Goal: Find contact information: Find contact information

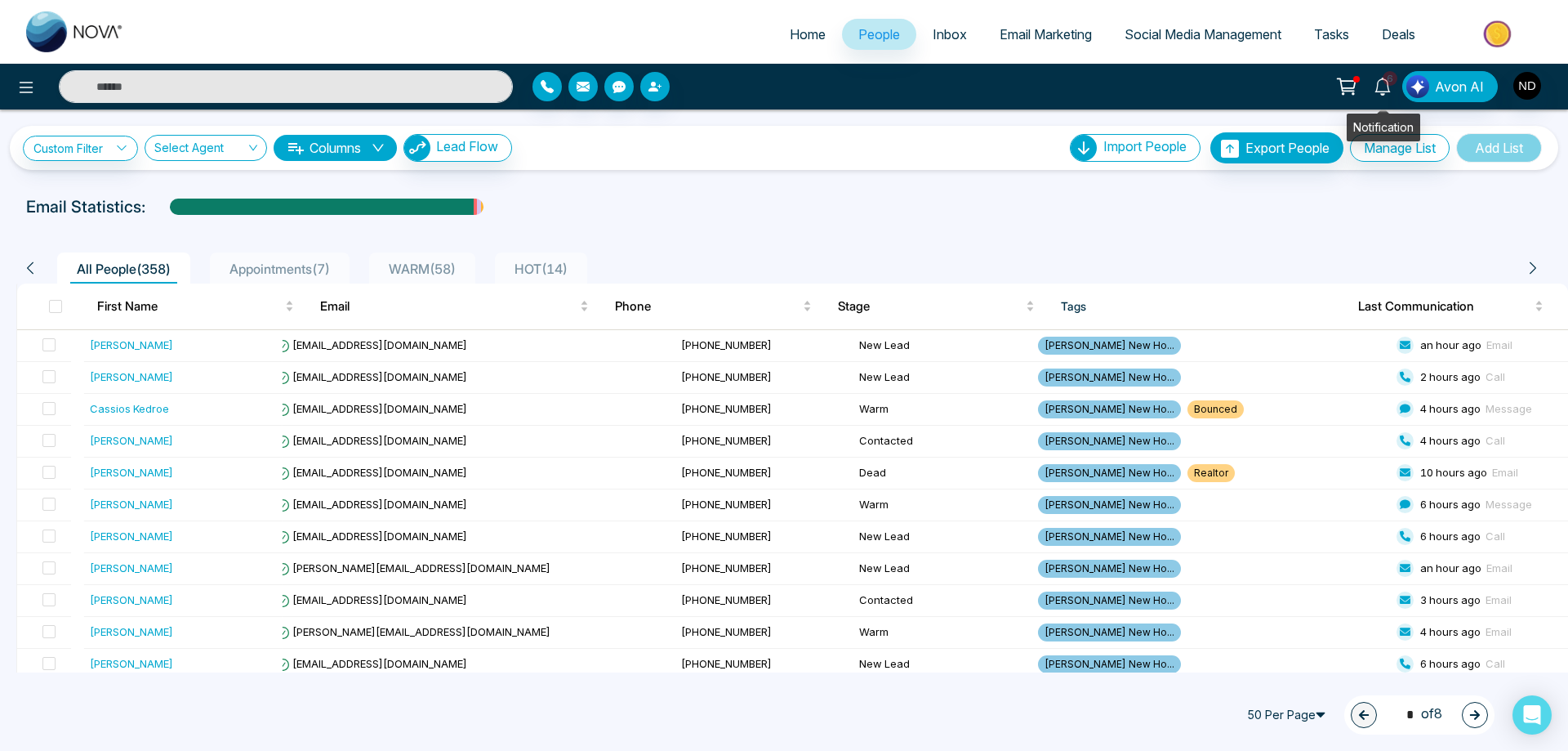
click at [1389, 88] on icon at bounding box center [1383, 86] width 18 height 18
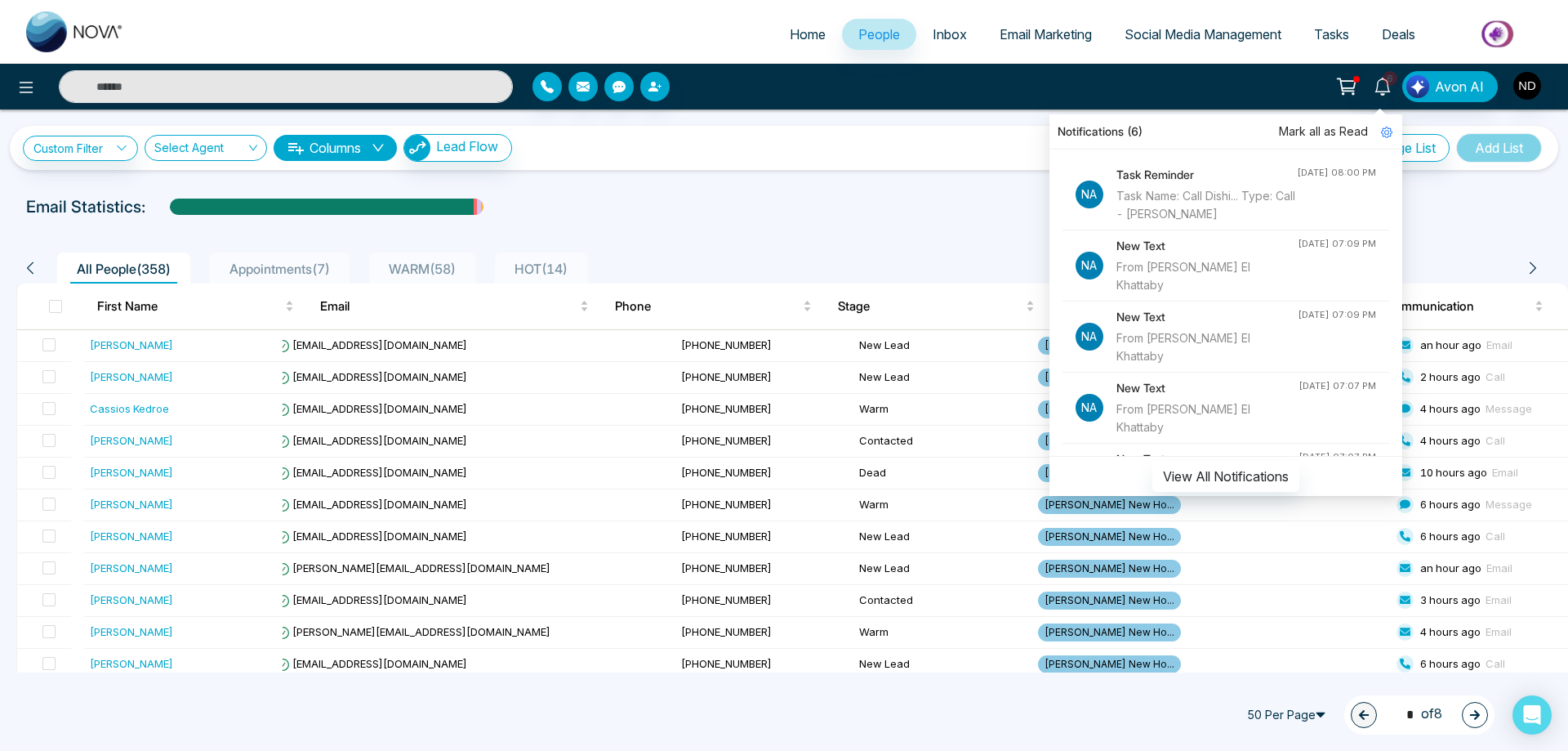
click at [1209, 201] on div "Task Name: Call Dishi... Type: Call - [PERSON_NAME]" at bounding box center [1207, 205] width 181 height 36
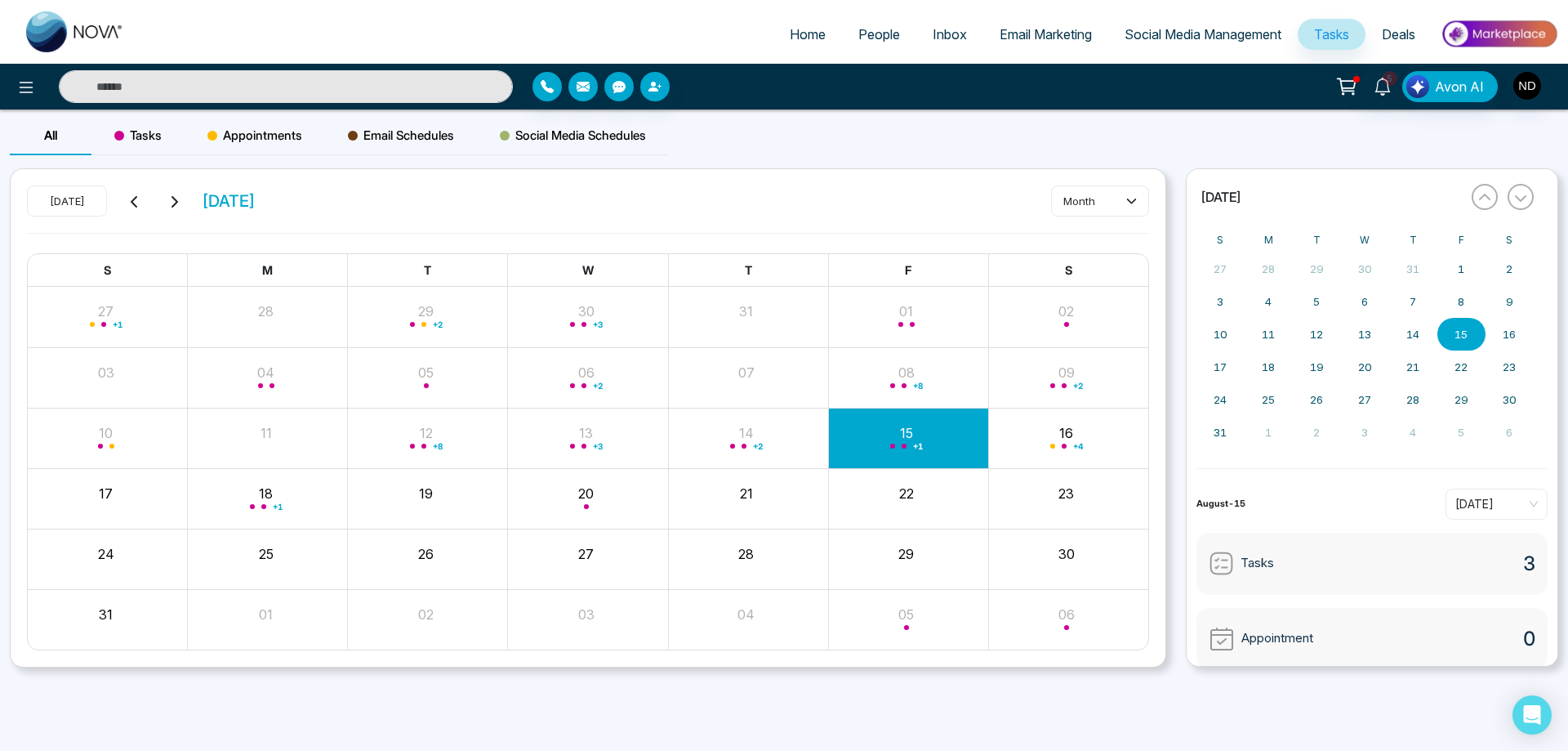
click at [905, 451] on div "+ 1" at bounding box center [908, 438] width 160 height 39
click at [373, 87] on input "text" at bounding box center [286, 86] width 454 height 32
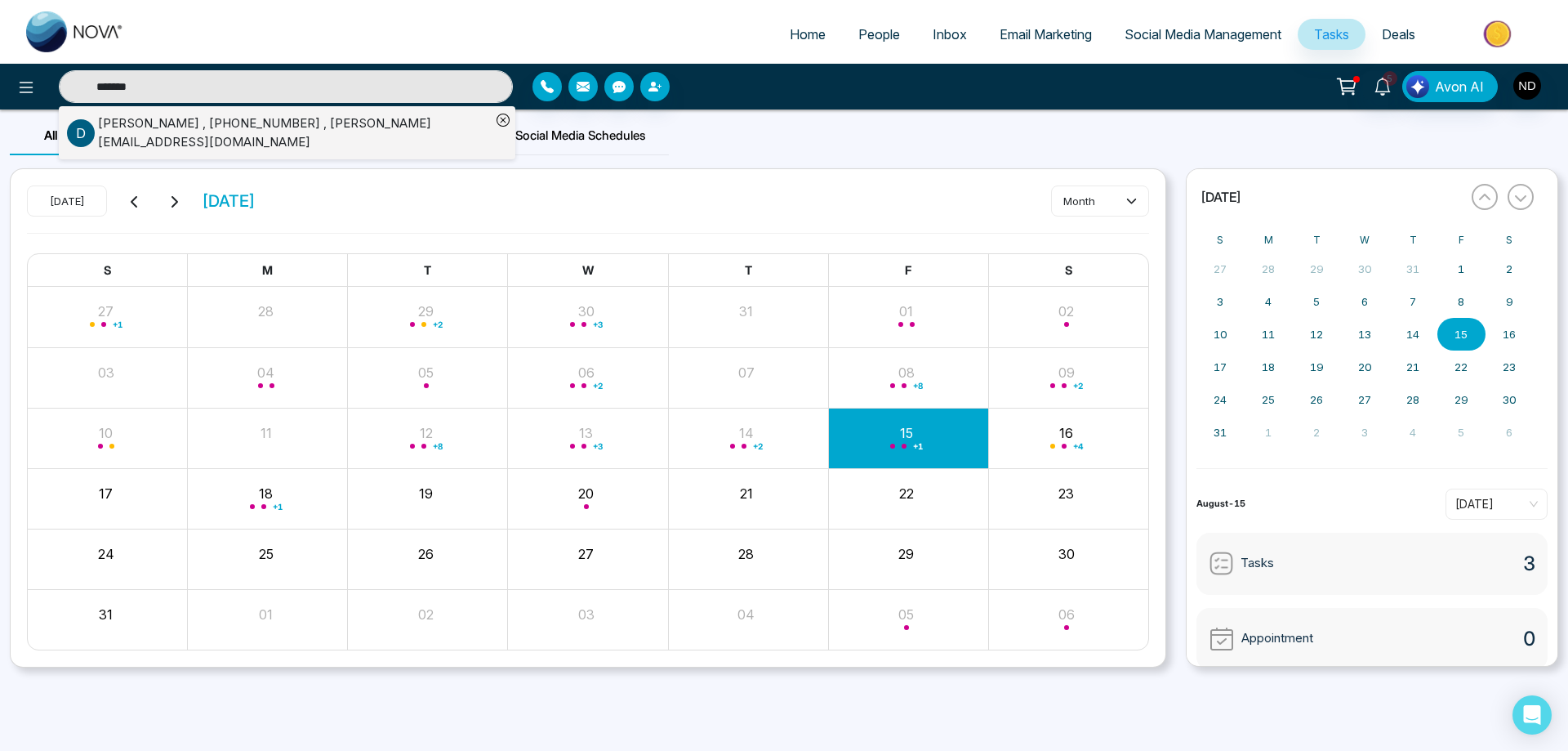
type input "*******"
click at [249, 128] on div "[PERSON_NAME] , [PHONE_NUMBER] , [PERSON_NAME][EMAIL_ADDRESS][DOMAIN_NAME]" at bounding box center [294, 133] width 392 height 36
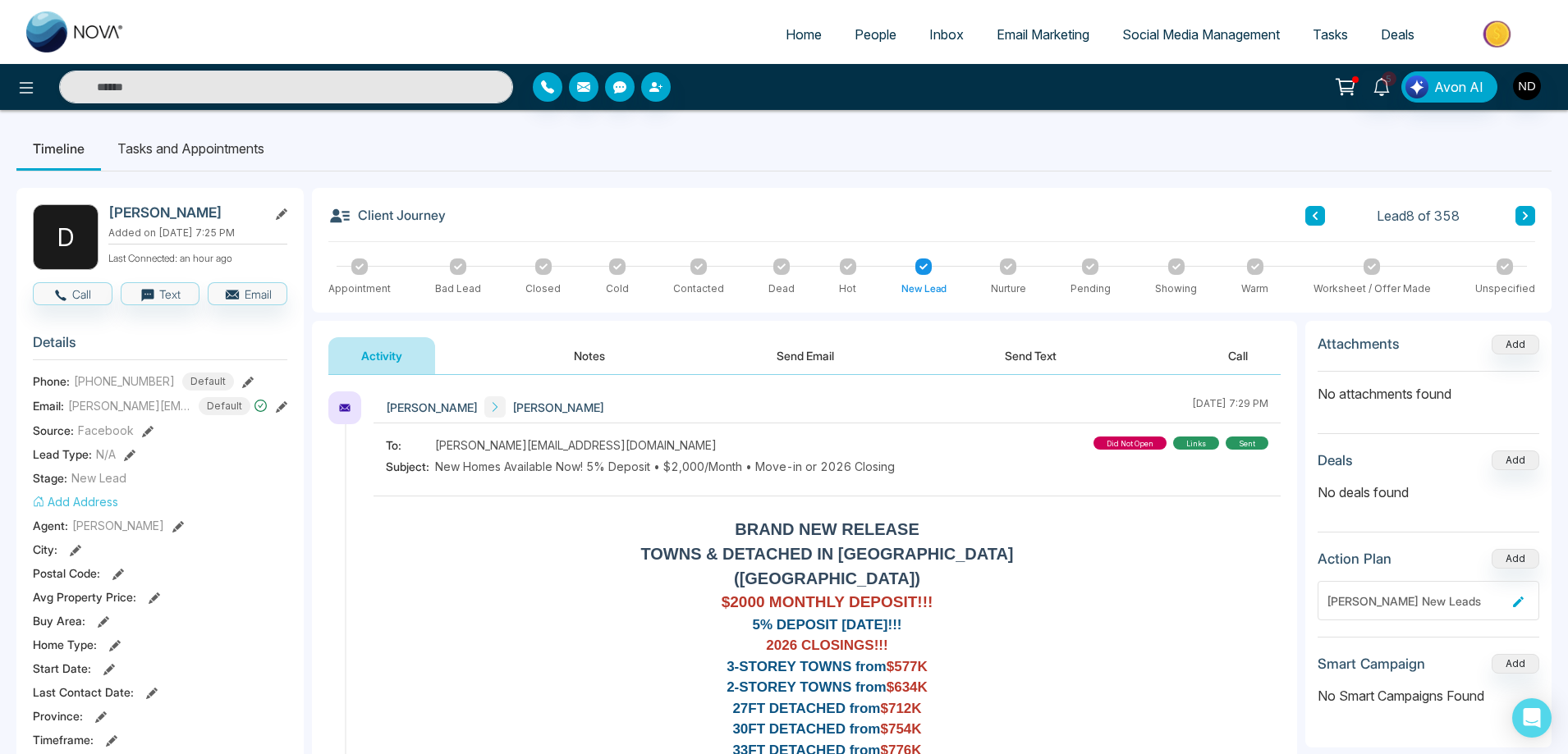
click at [1034, 352] on button "Send Text" at bounding box center [1030, 355] width 117 height 36
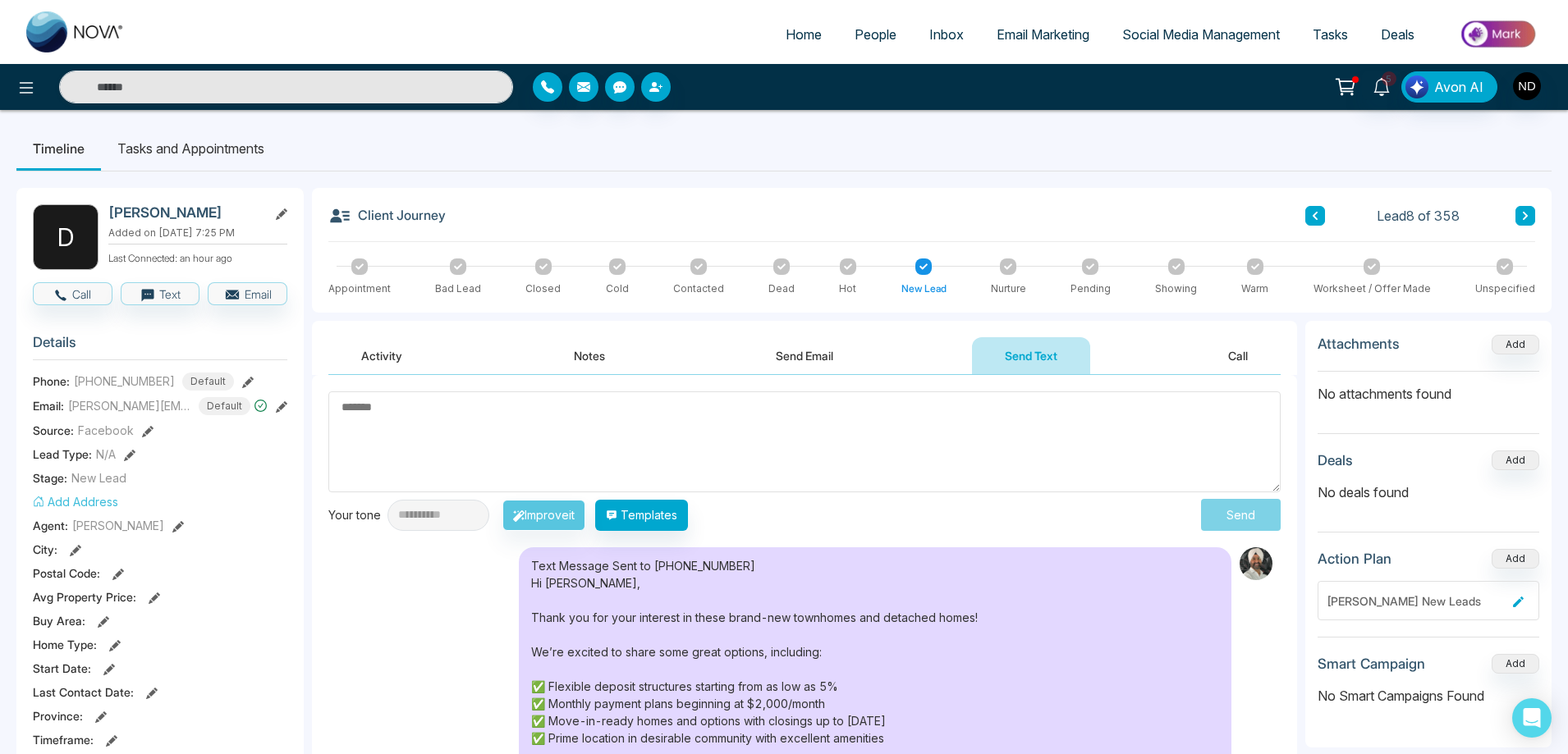
click at [595, 350] on button "Notes" at bounding box center [589, 355] width 97 height 36
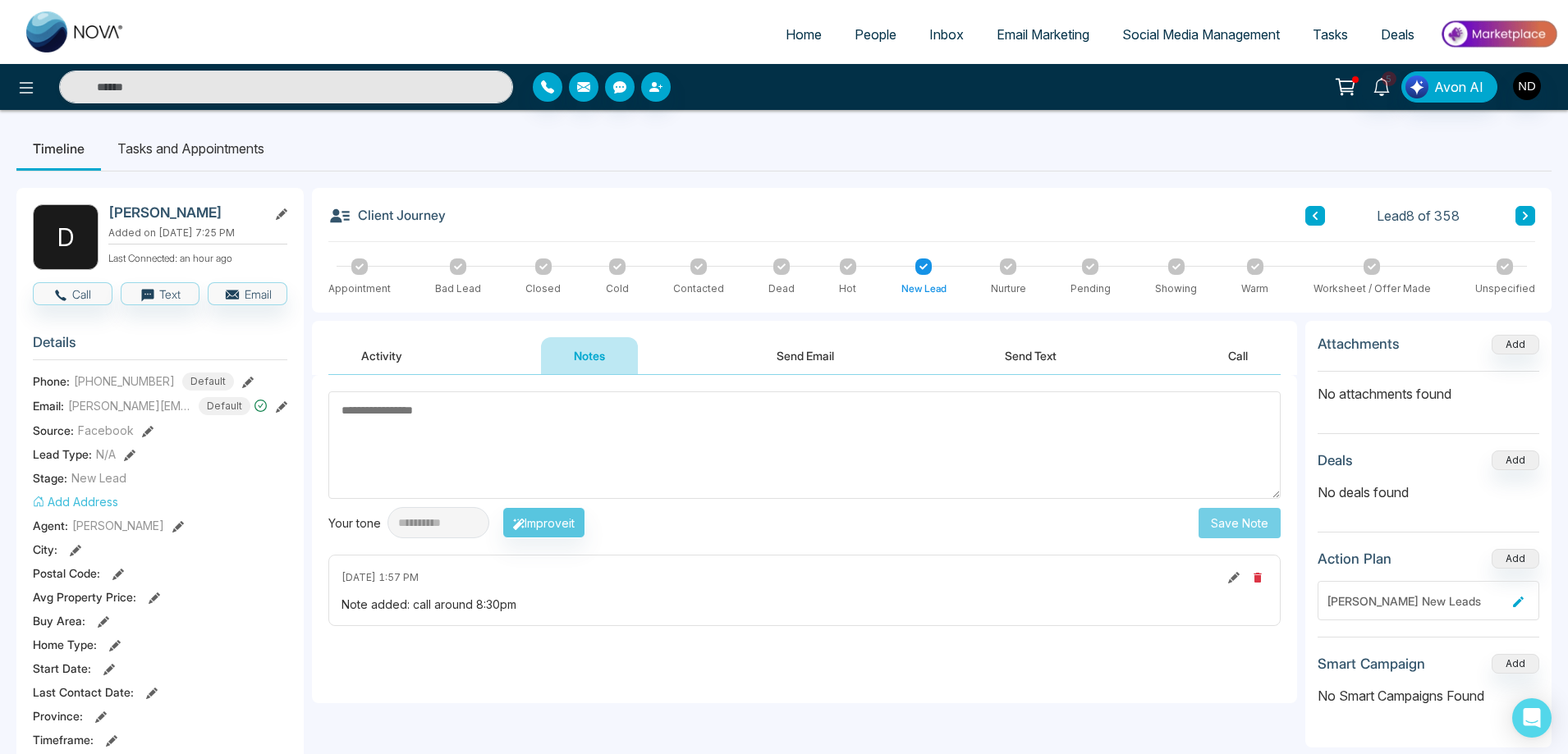
click at [624, 594] on div "[DATE] 1:57 PM Note added: call around 8:30pm" at bounding box center [804, 590] width 952 height 71
click at [381, 350] on button "Activity" at bounding box center [382, 355] width 107 height 36
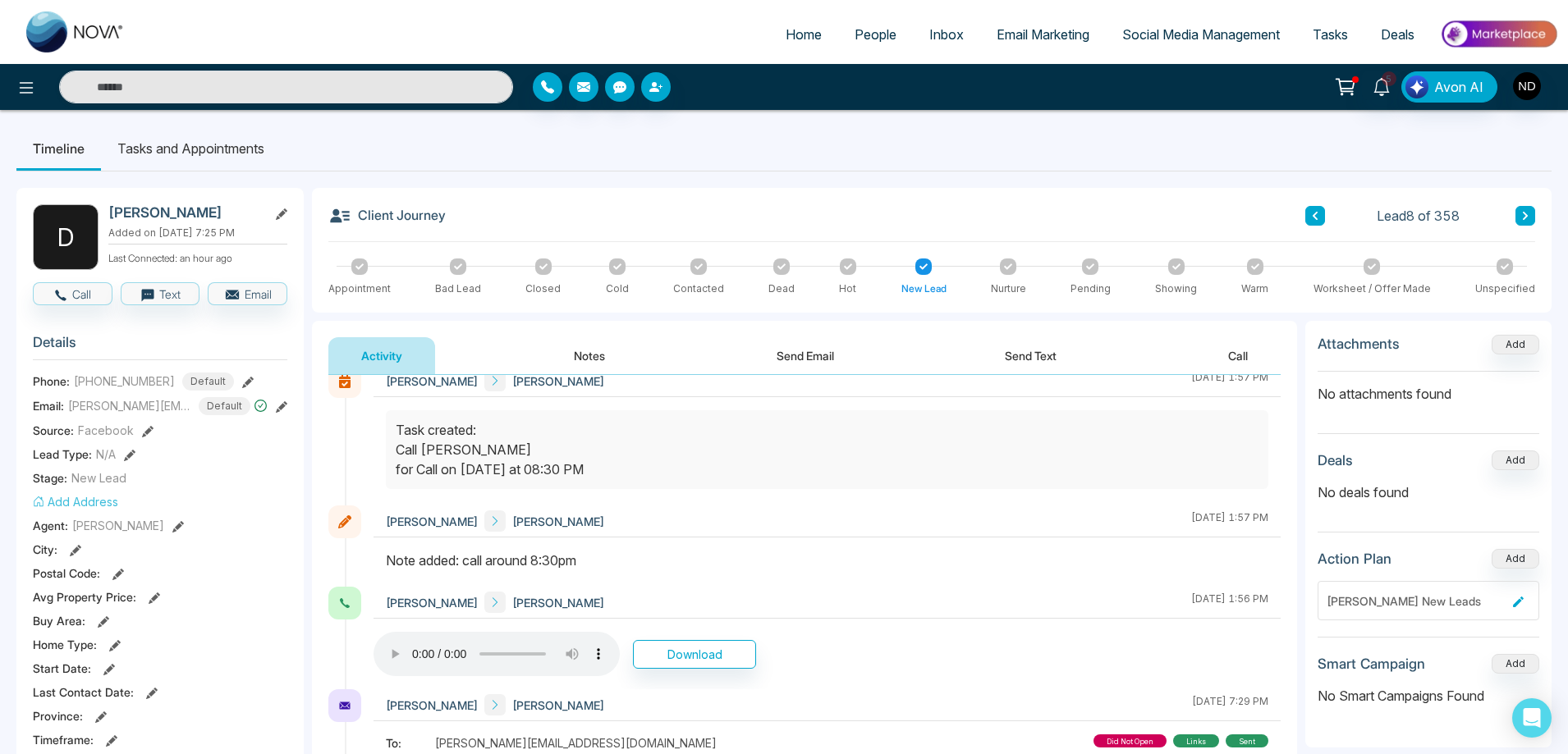
scroll to position [575, 0]
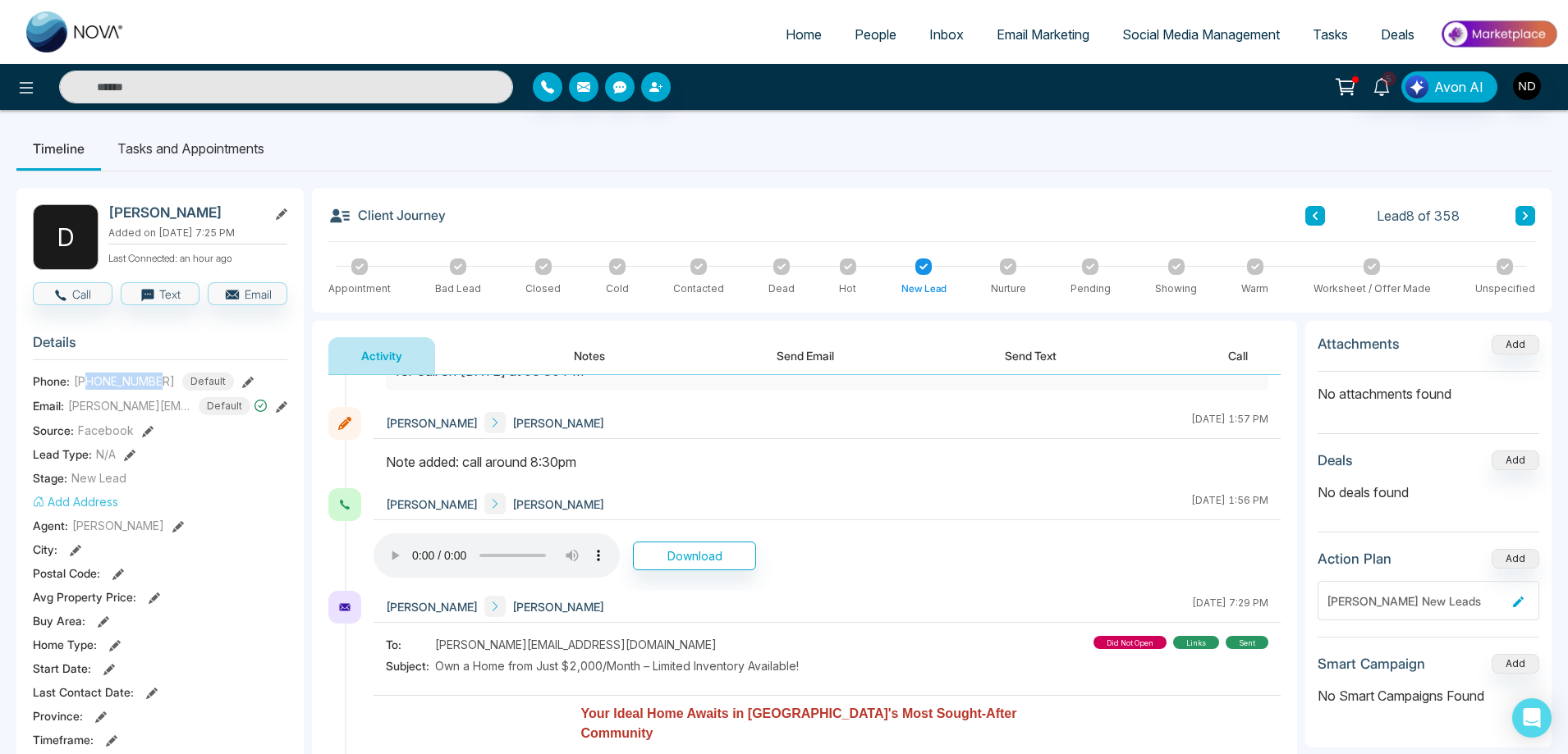
drag, startPoint x: 88, startPoint y: 379, endPoint x: 162, endPoint y: 380, distance: 74.0
click at [162, 380] on span "[PHONE_NUMBER]" at bounding box center [124, 380] width 101 height 17
copy span "2269751847"
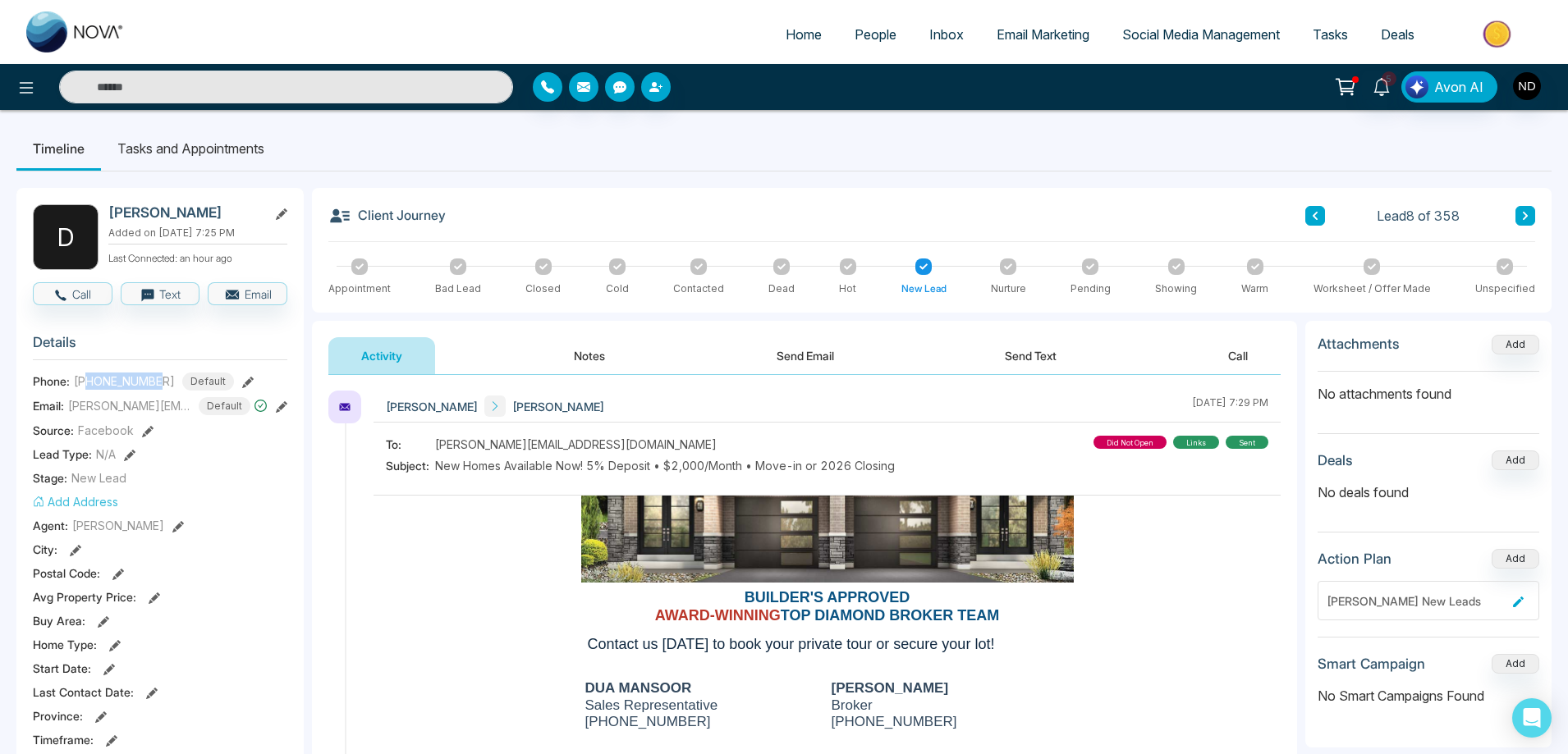
scroll to position [0, 0]
drag, startPoint x: 111, startPoint y: 210, endPoint x: 222, endPoint y: 210, distance: 111.0
click at [222, 210] on h2 "[PERSON_NAME]" at bounding box center [184, 212] width 153 height 17
copy h2 "[PERSON_NAME]"
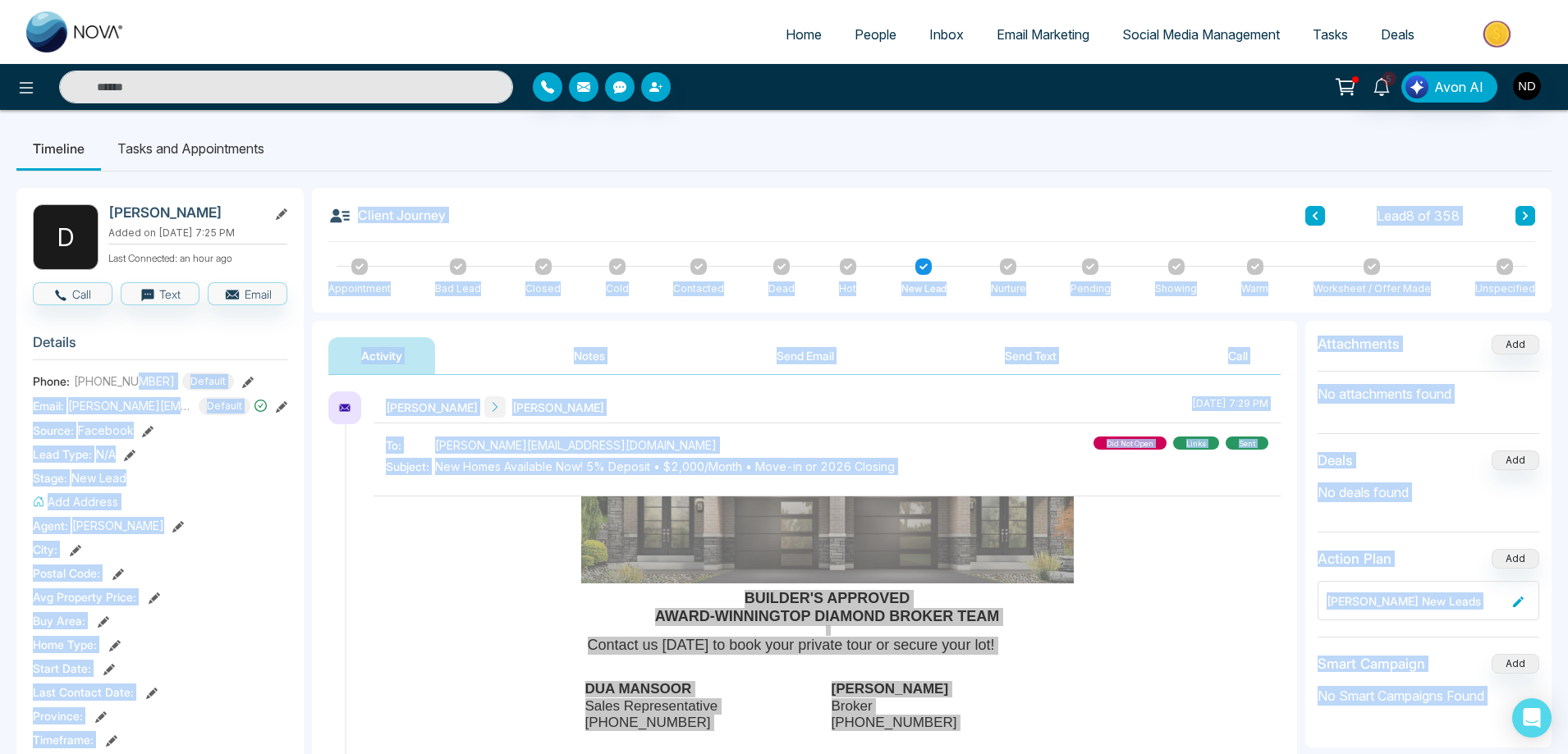
drag, startPoint x: 67, startPoint y: 371, endPoint x: 139, endPoint y: 371, distance: 72.0
click at [139, 371] on body "Home People Inbox Email Marketing Social Media Management Tasks Deals 5 Avon AI…" at bounding box center [784, 377] width 1568 height 754
click at [193, 330] on section "Details Phone: [PHONE_NUMBER] Default Email: [PERSON_NAME][EMAIL_ADDRESS][DOMAI…" at bounding box center [160, 549] width 254 height 456
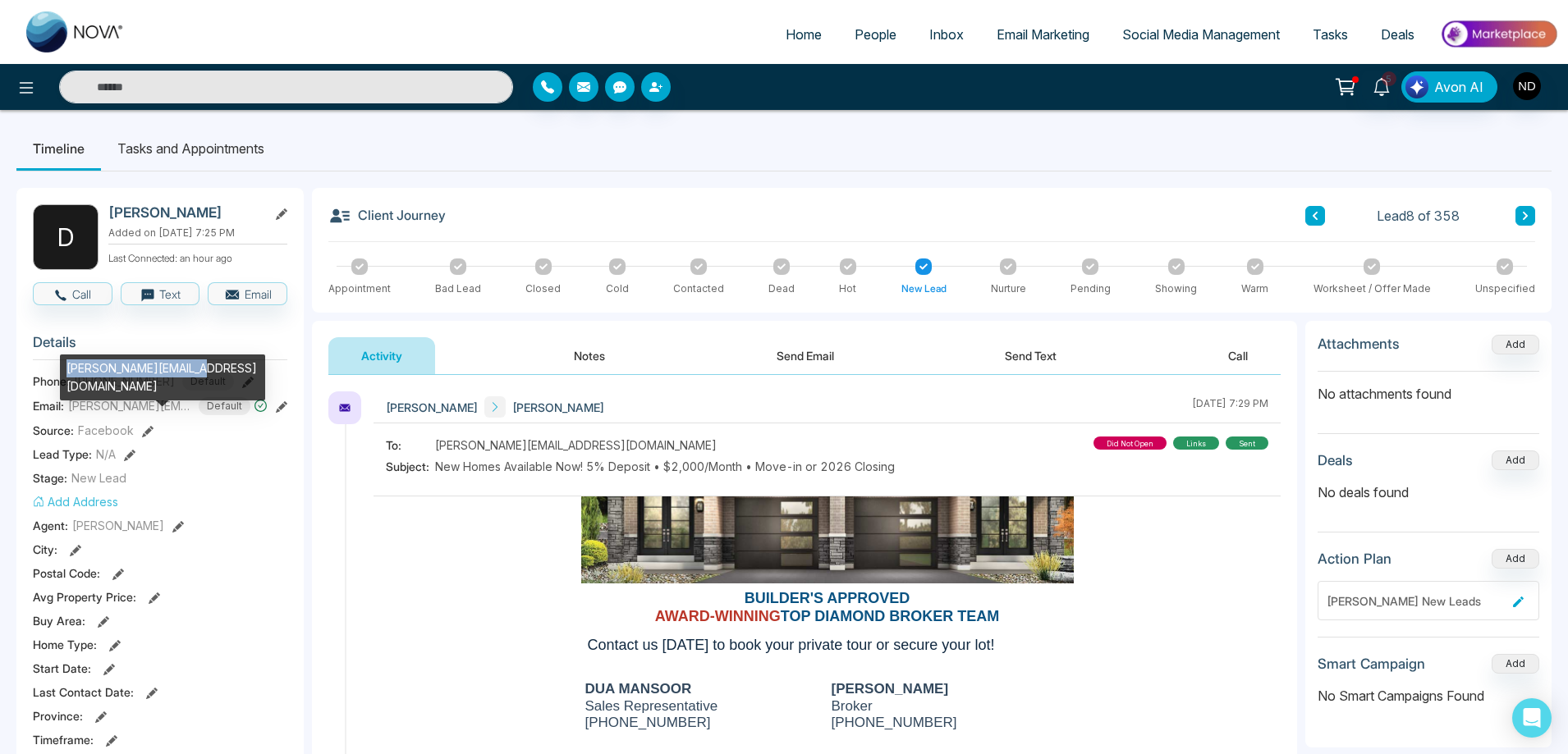
drag, startPoint x: 78, startPoint y: 366, endPoint x: 193, endPoint y: 368, distance: 115.0
click at [193, 368] on div "[PERSON_NAME][EMAIL_ADDRESS][DOMAIN_NAME]" at bounding box center [163, 377] width 205 height 46
copy div "[PERSON_NAME][EMAIL_ADDRESS][DOMAIN_NAME]"
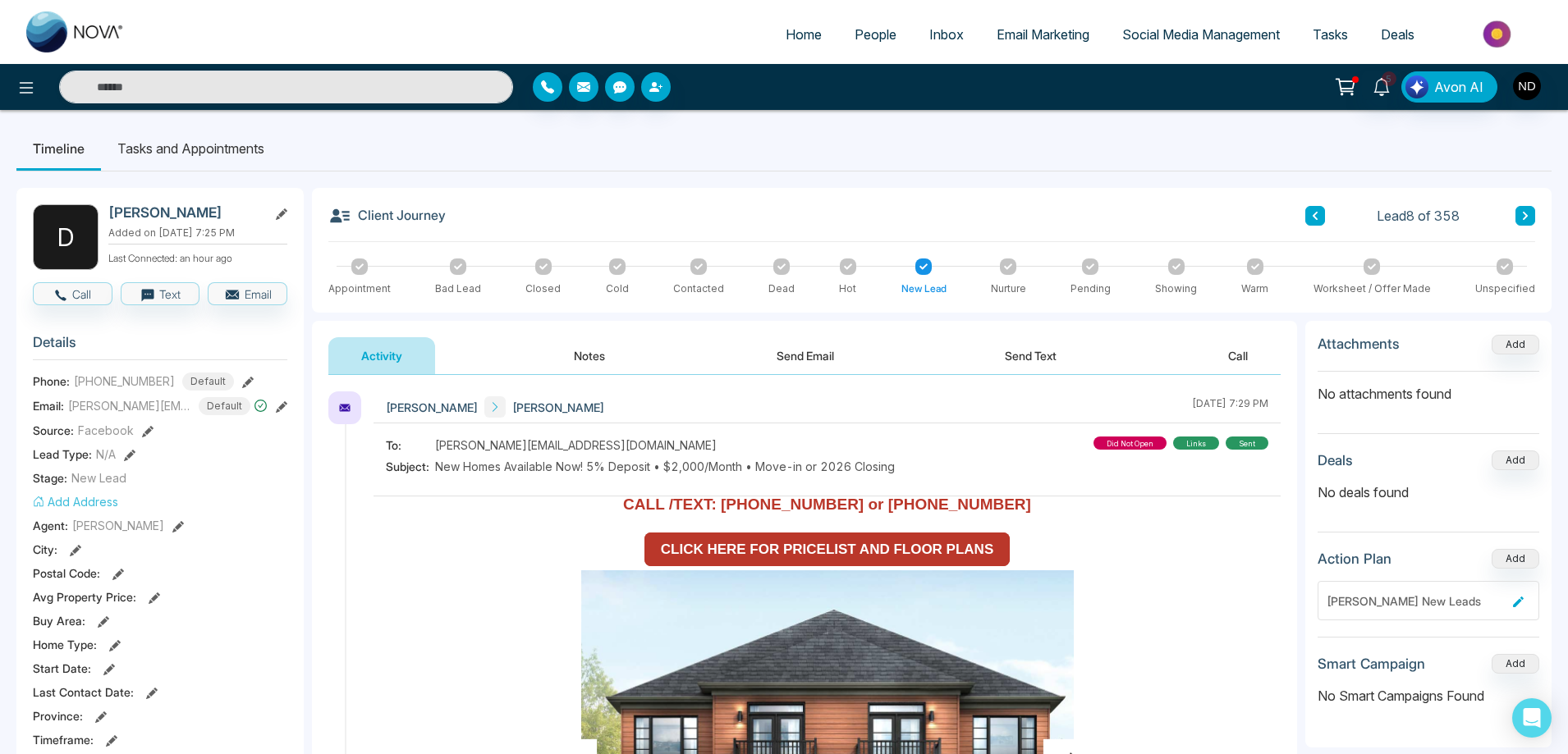
scroll to position [1520, 0]
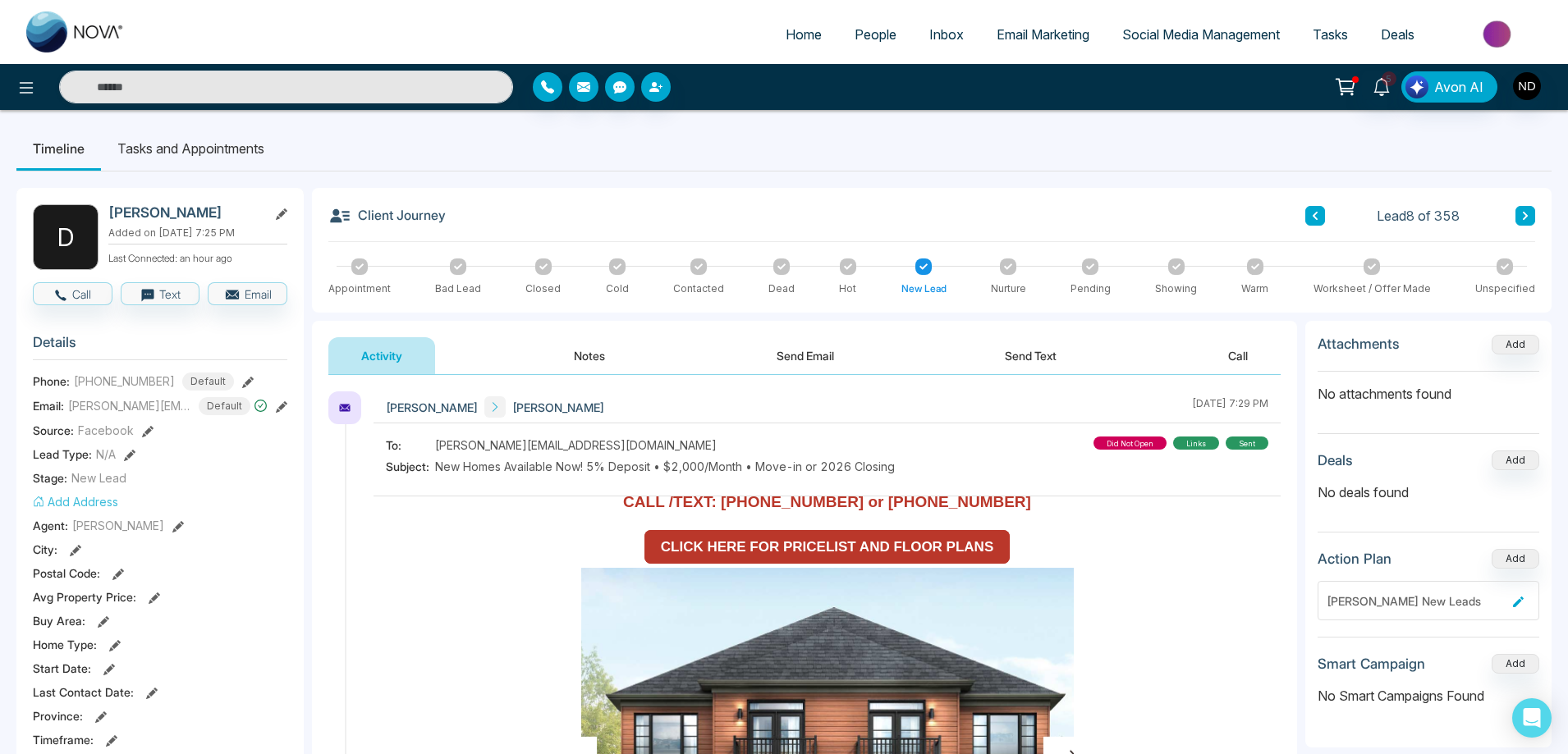
click at [859, 530] on link "CLICK HERE FOR PRICELIST AND FLOOR PLANS" at bounding box center [826, 547] width 366 height 34
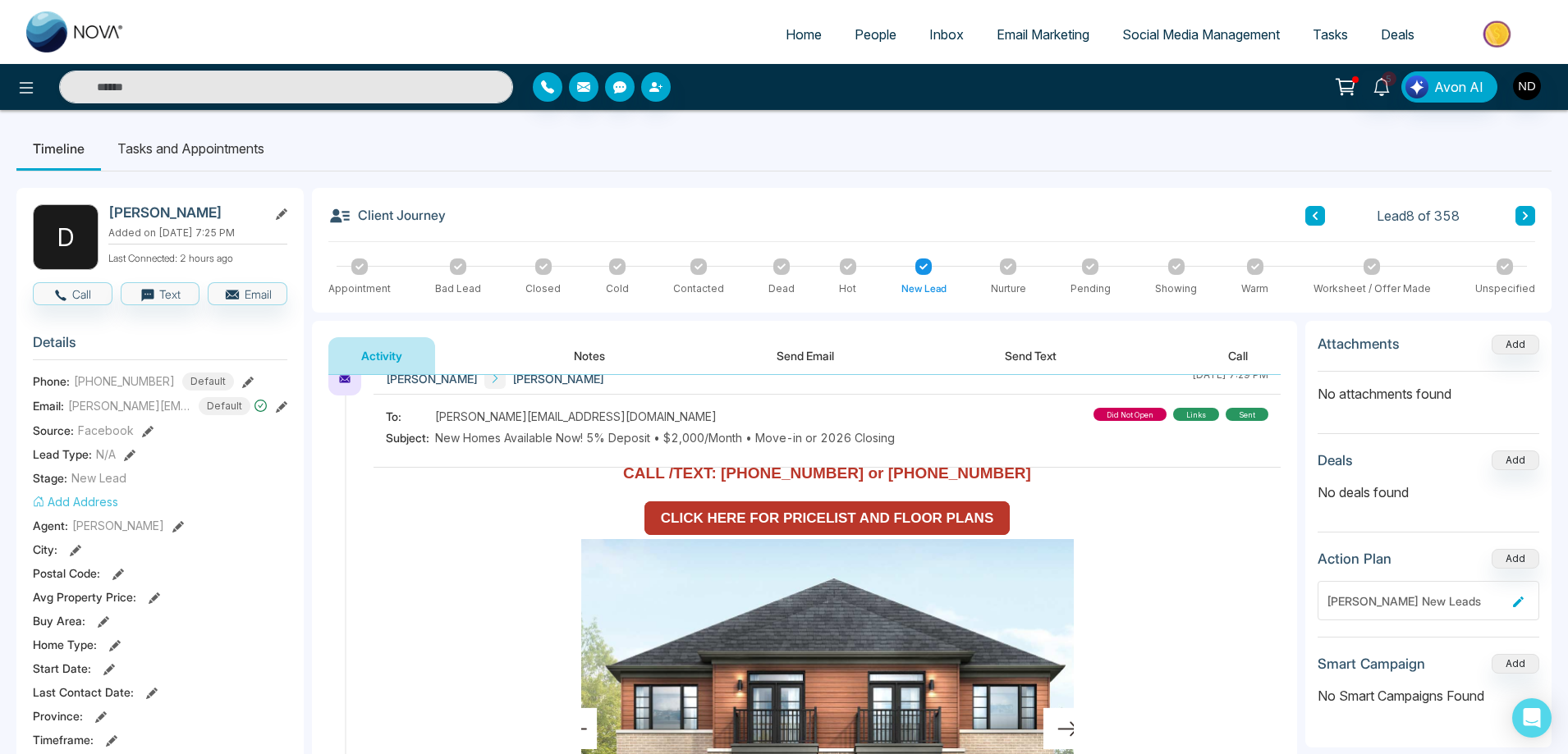
scroll to position [0, 0]
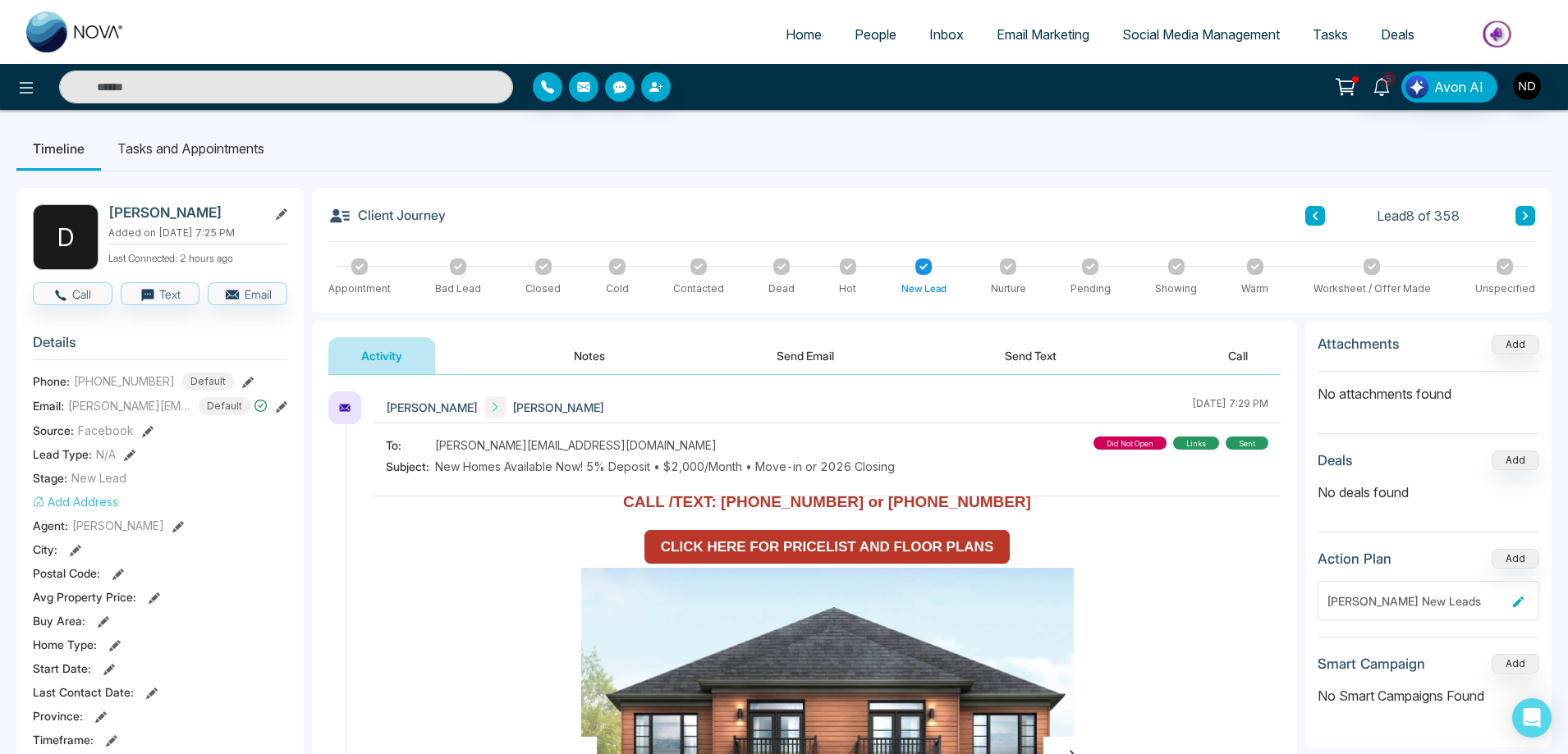
click at [586, 357] on button "Notes" at bounding box center [589, 355] width 97 height 36
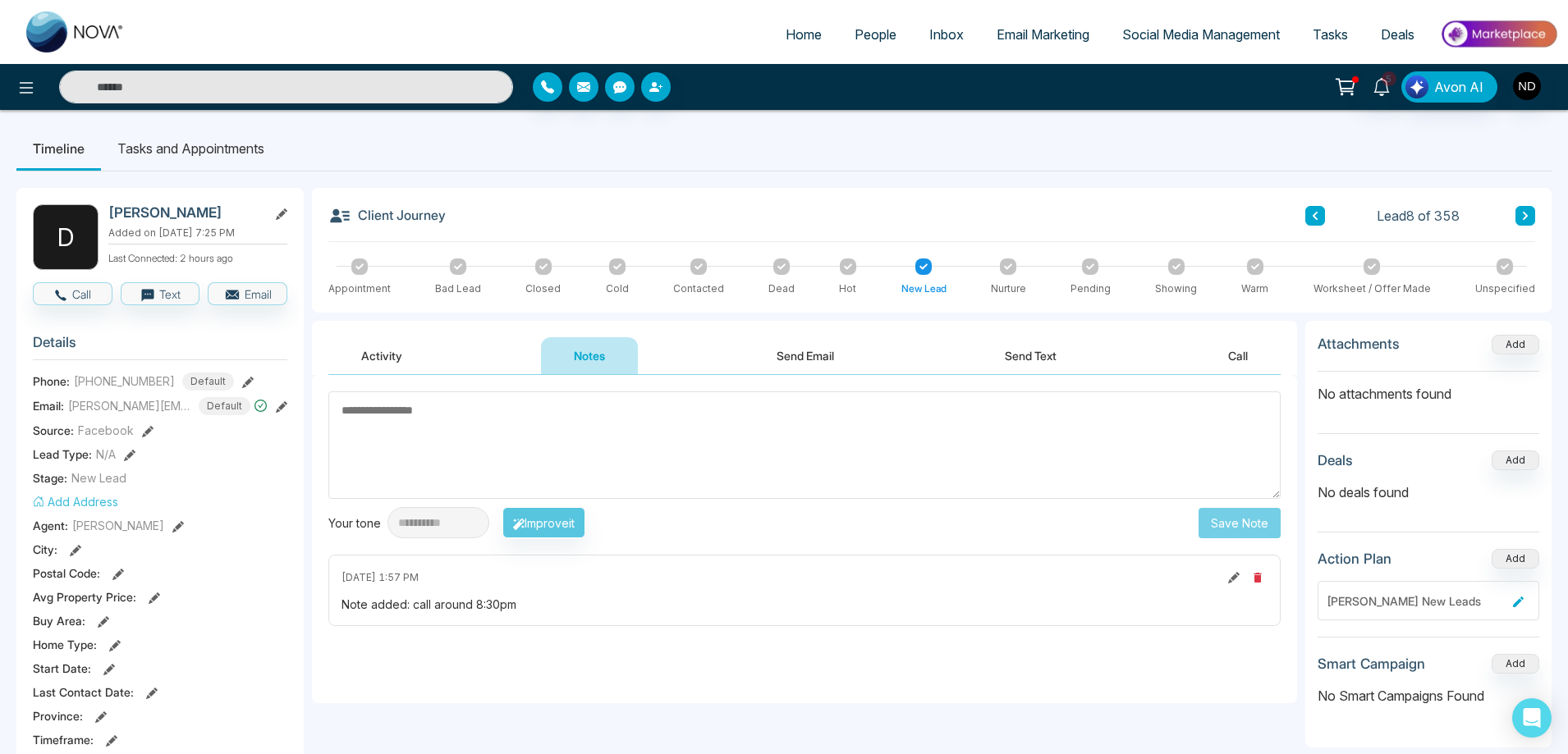
click at [379, 353] on button "Activity" at bounding box center [382, 355] width 107 height 36
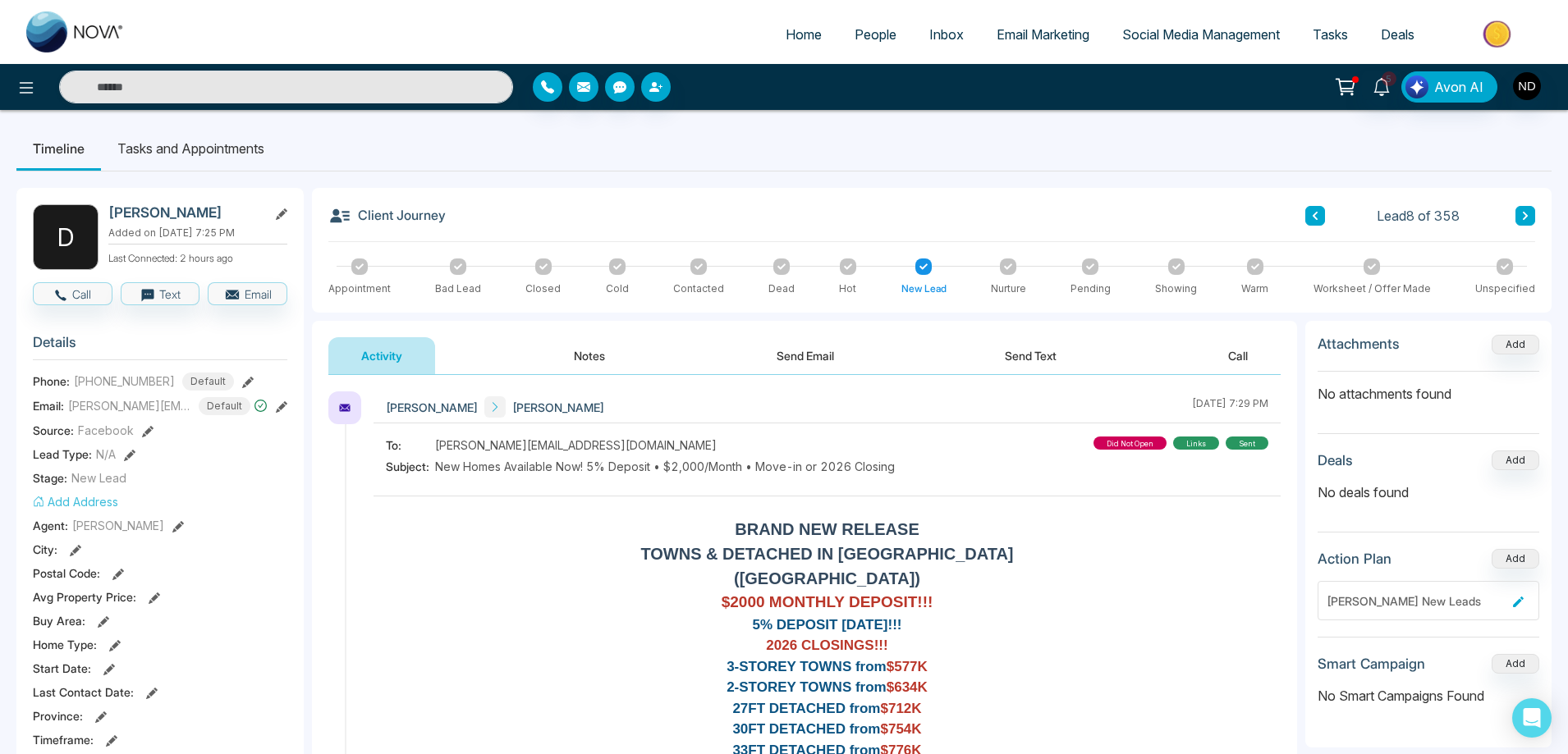
click at [600, 359] on button "Notes" at bounding box center [589, 355] width 97 height 36
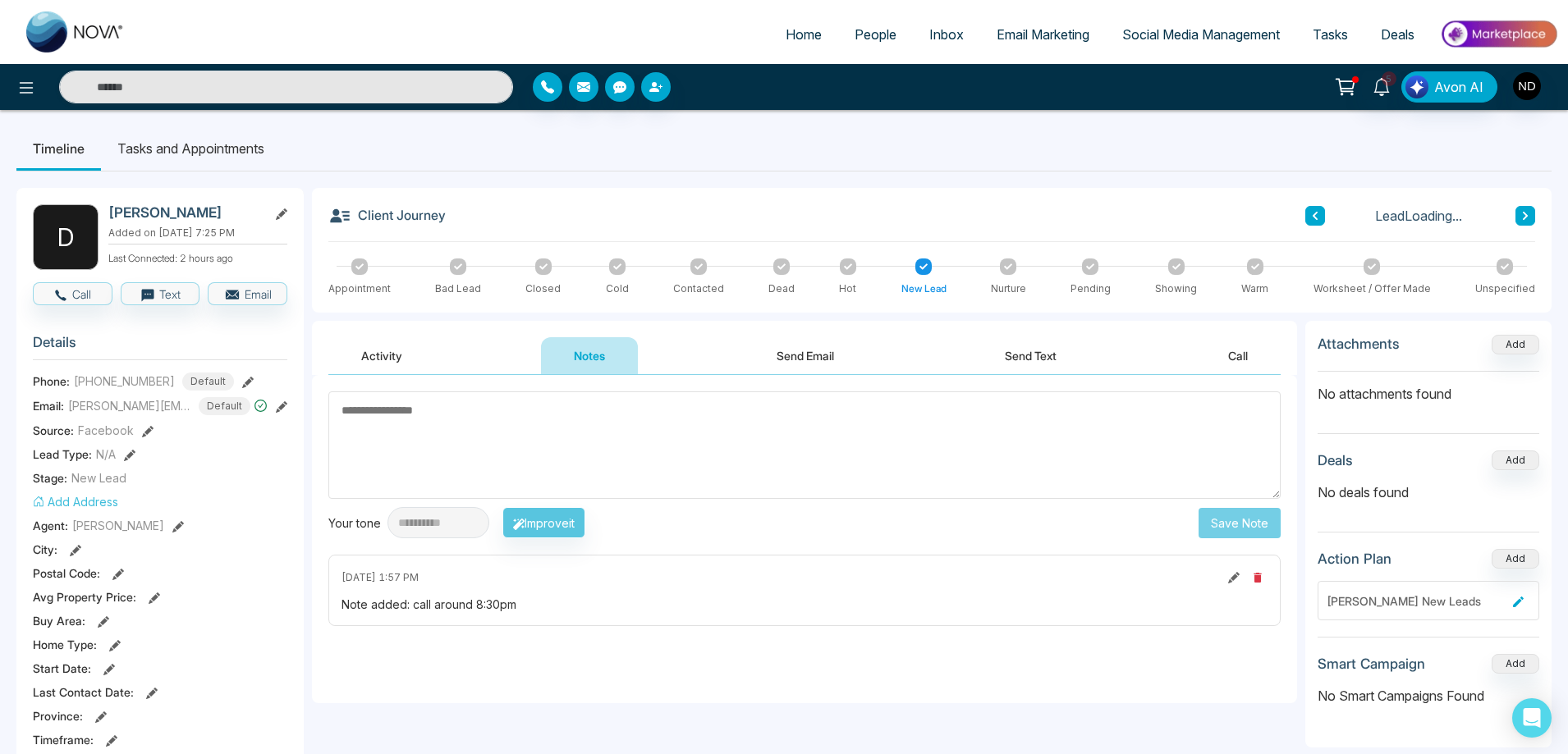
click at [595, 439] on textarea at bounding box center [804, 445] width 952 height 107
type textarea "*********"
click at [1235, 527] on button "Save Note" at bounding box center [1239, 522] width 82 height 31
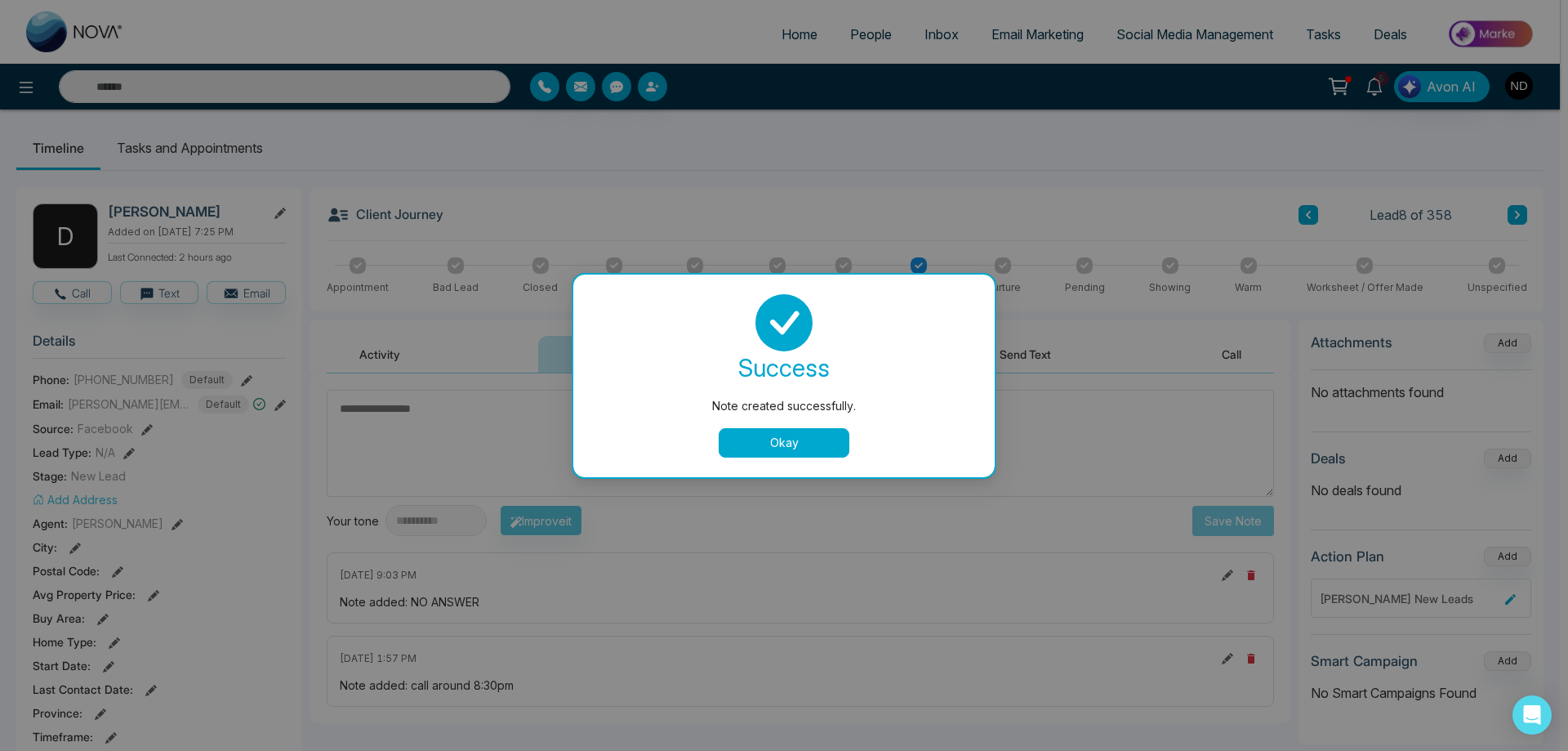
click at [766, 438] on button "Okay" at bounding box center [783, 443] width 131 height 29
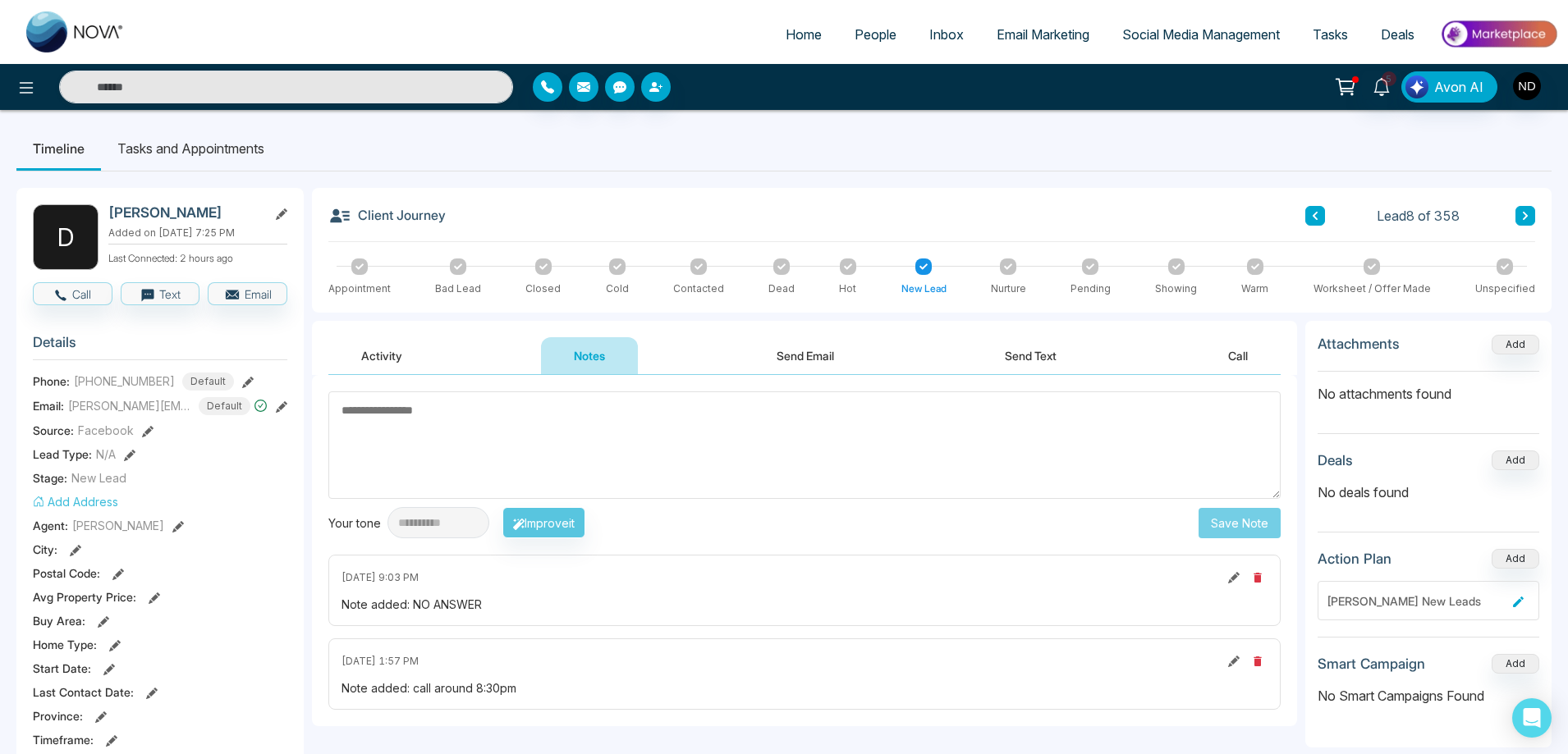
click at [868, 34] on span "People" at bounding box center [875, 34] width 41 height 17
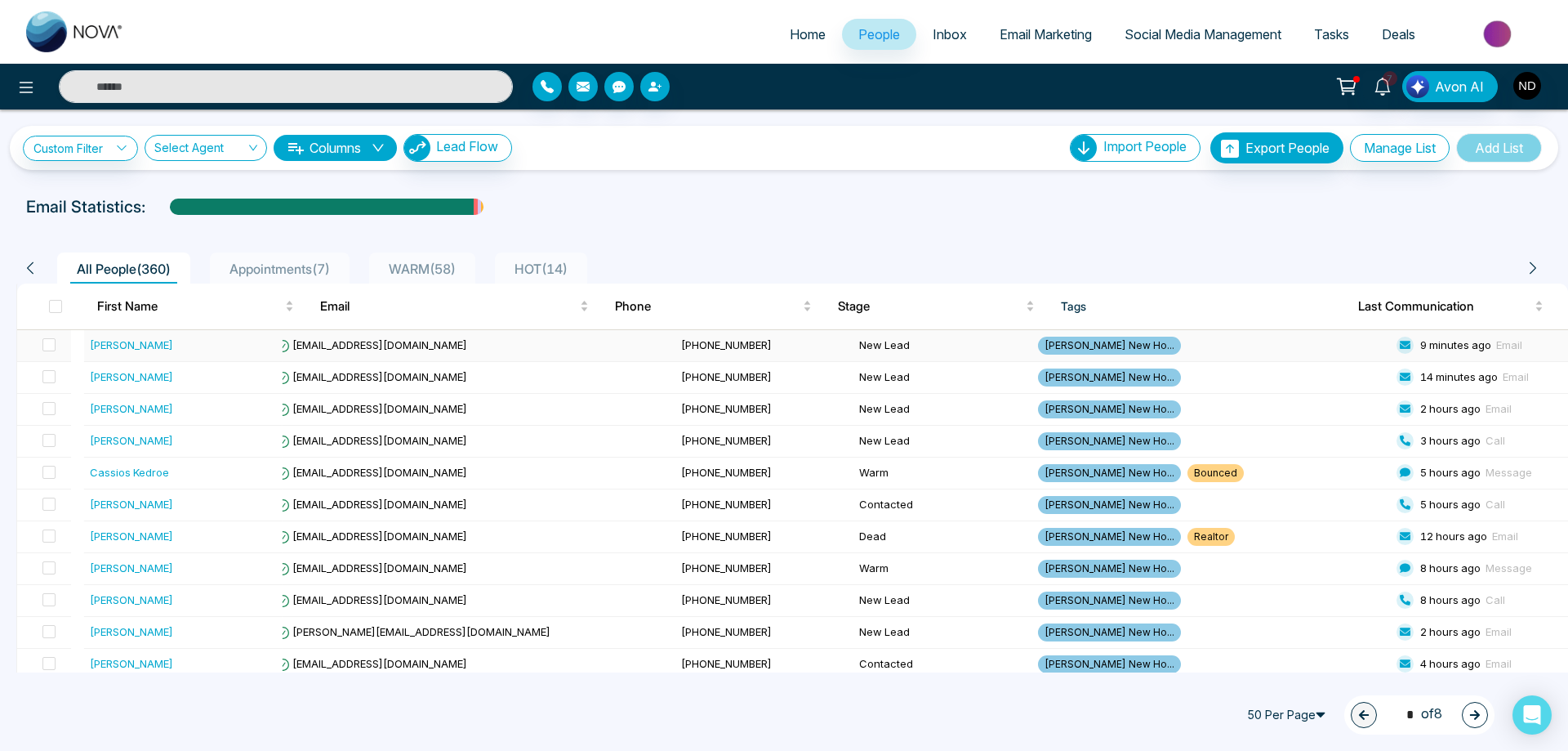
click at [121, 344] on div "[PERSON_NAME]" at bounding box center [131, 345] width 83 height 17
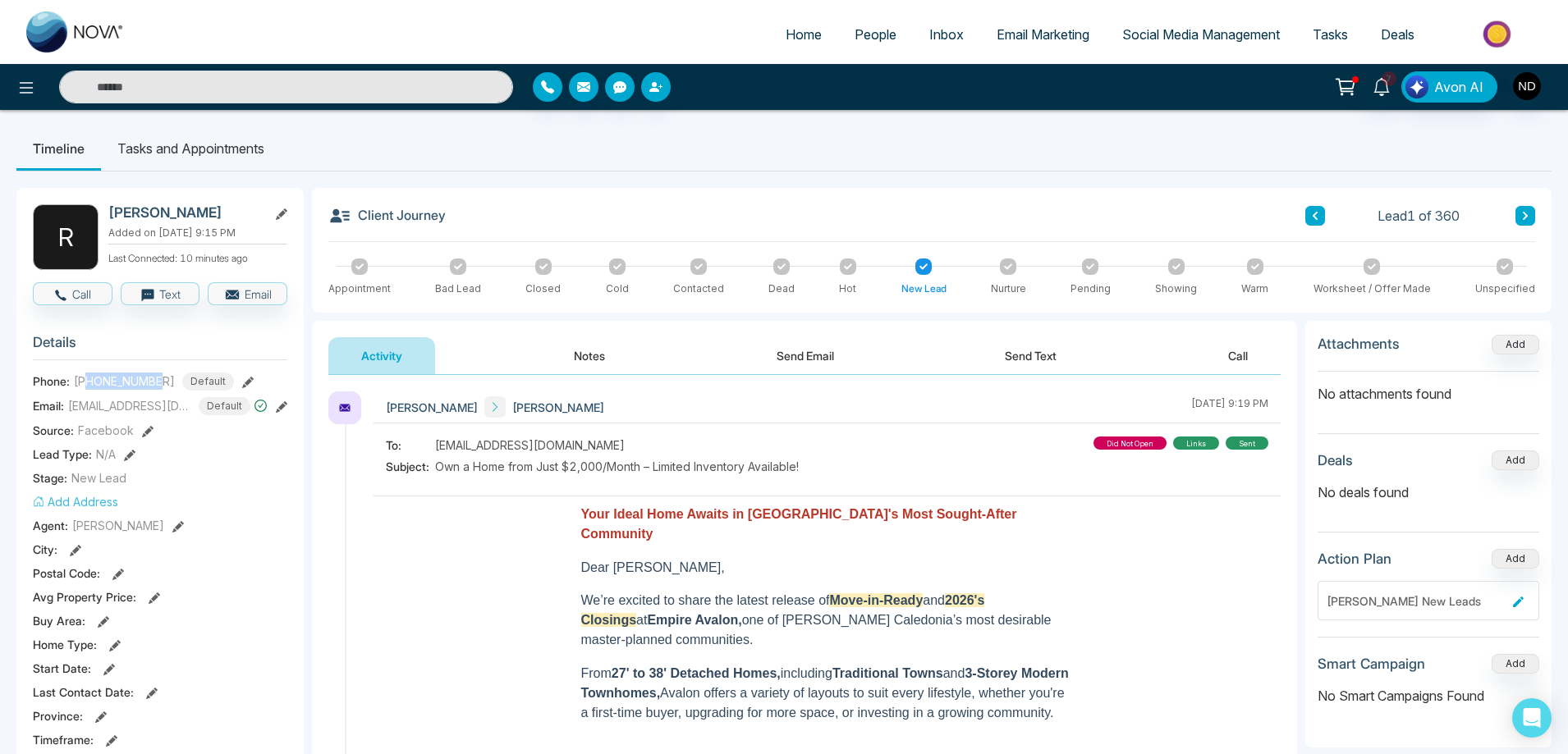
drag, startPoint x: 89, startPoint y: 379, endPoint x: 164, endPoint y: 379, distance: 75.0
click at [164, 379] on div "[PHONE_NUMBER] Default" at bounding box center [154, 381] width 160 height 18
copy span "6477414222"
drag, startPoint x: 56, startPoint y: 368, endPoint x: 206, endPoint y: 366, distance: 150.0
click at [206, 366] on div "[EMAIL_ADDRESS][DOMAIN_NAME]" at bounding box center [151, 369] width 203 height 28
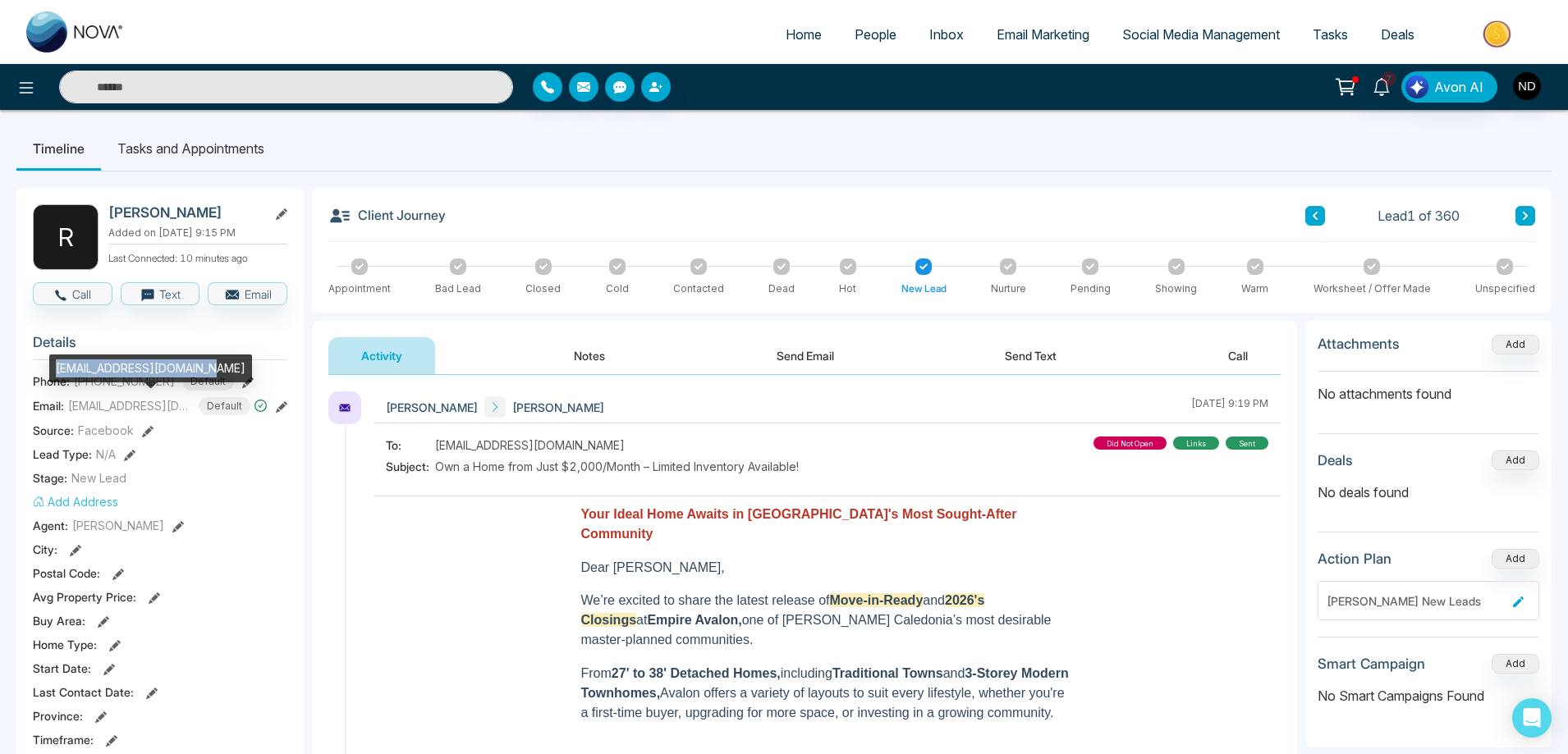
copy div "[EMAIL_ADDRESS][DOMAIN_NAME]"
click at [1526, 215] on icon at bounding box center [1525, 216] width 5 height 8
click at [871, 28] on span "People" at bounding box center [875, 34] width 41 height 17
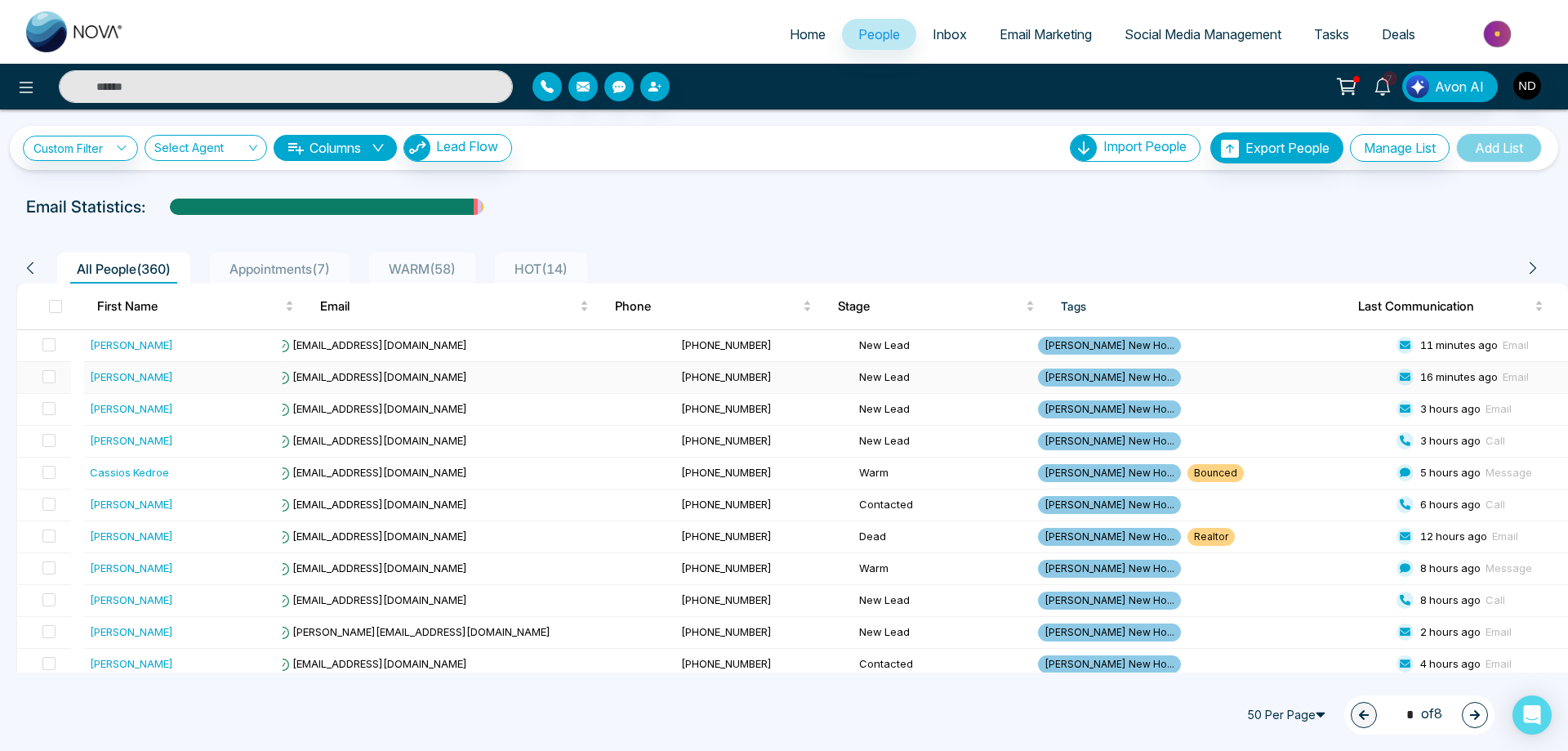
click at [123, 373] on div "[PERSON_NAME]" at bounding box center [131, 376] width 83 height 17
